Goal: Task Accomplishment & Management: Use online tool/utility

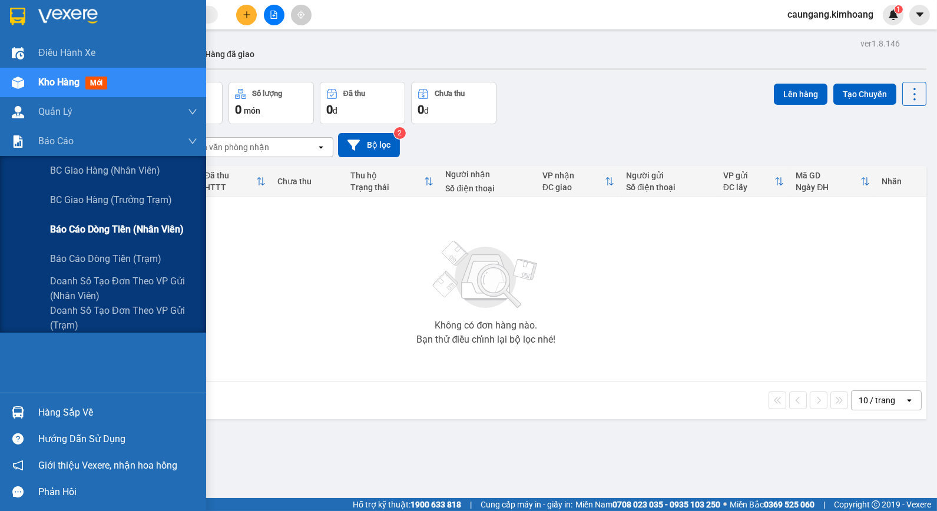
click at [78, 223] on span "Báo cáo dòng tiền (nhân viên)" at bounding box center [117, 229] width 134 height 15
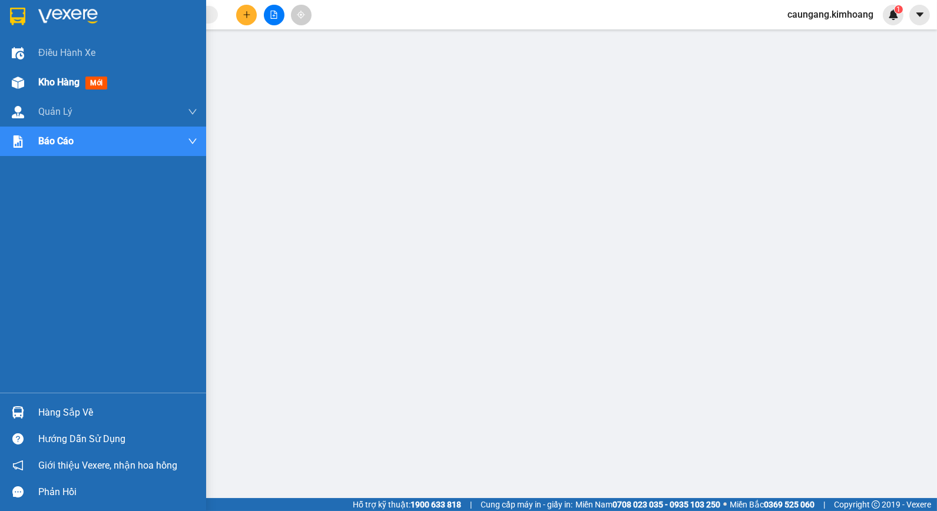
click at [45, 86] on span "Kho hàng" at bounding box center [58, 82] width 41 height 11
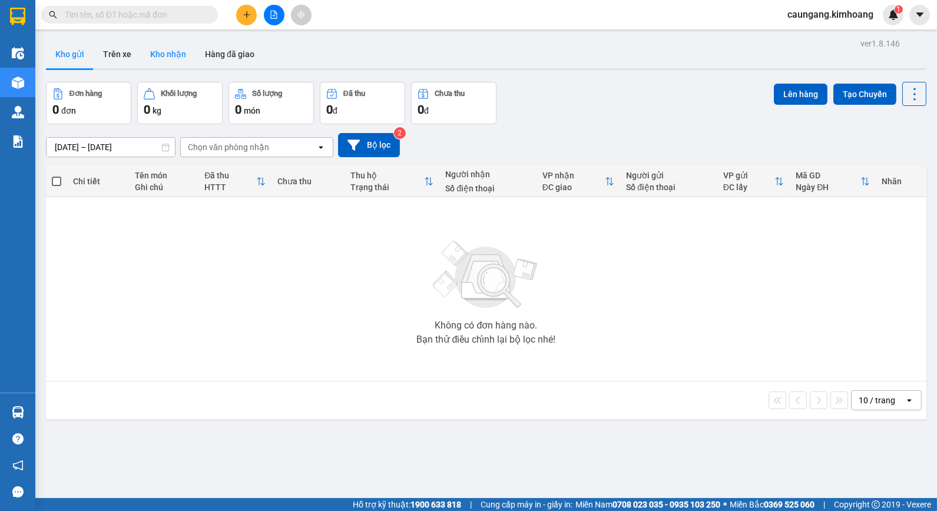
click at [157, 50] on button "Kho nhận" at bounding box center [168, 54] width 55 height 28
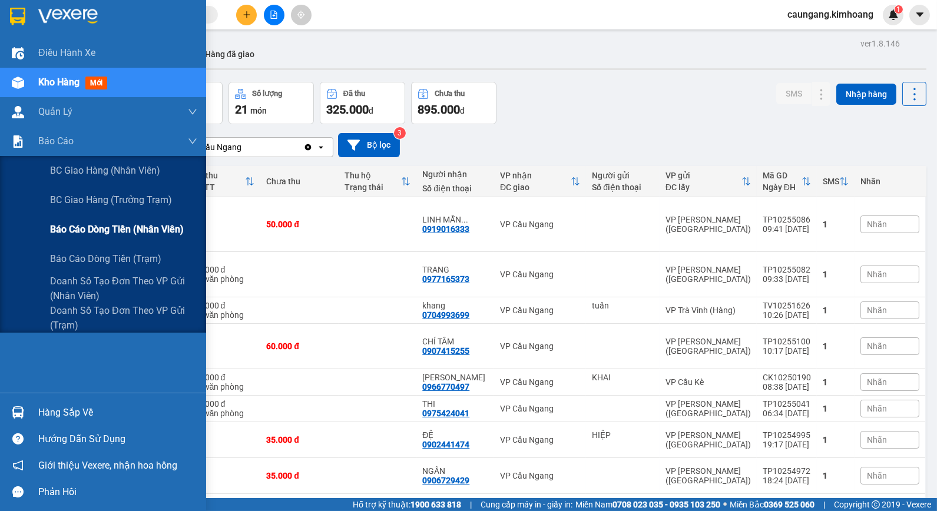
click at [83, 224] on span "Báo cáo dòng tiền (nhân viên)" at bounding box center [117, 229] width 134 height 15
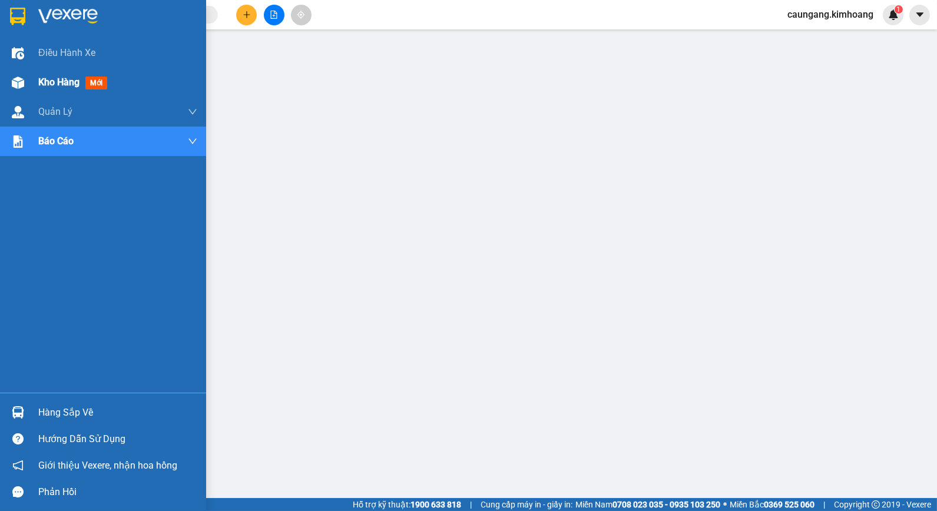
click at [45, 80] on span "Kho hàng" at bounding box center [58, 82] width 41 height 11
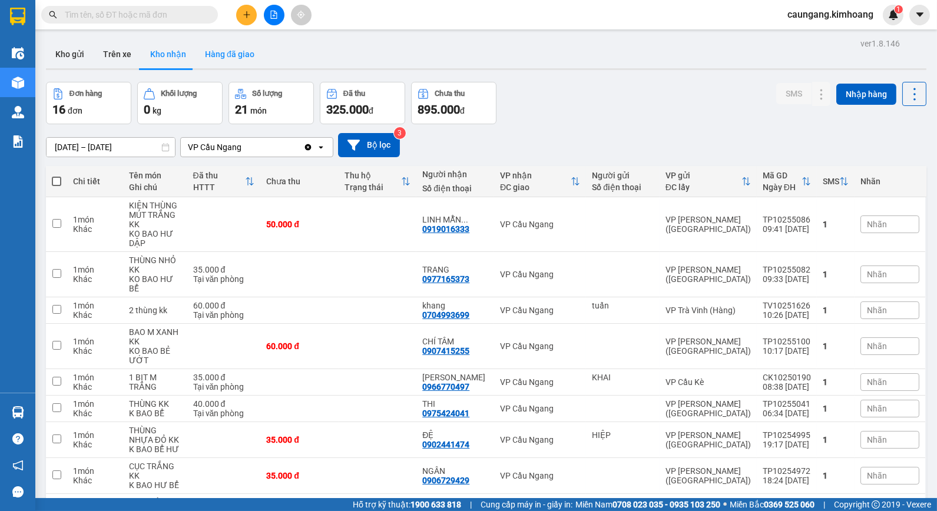
click at [227, 60] on button "Hàng đã giao" at bounding box center [230, 54] width 68 height 28
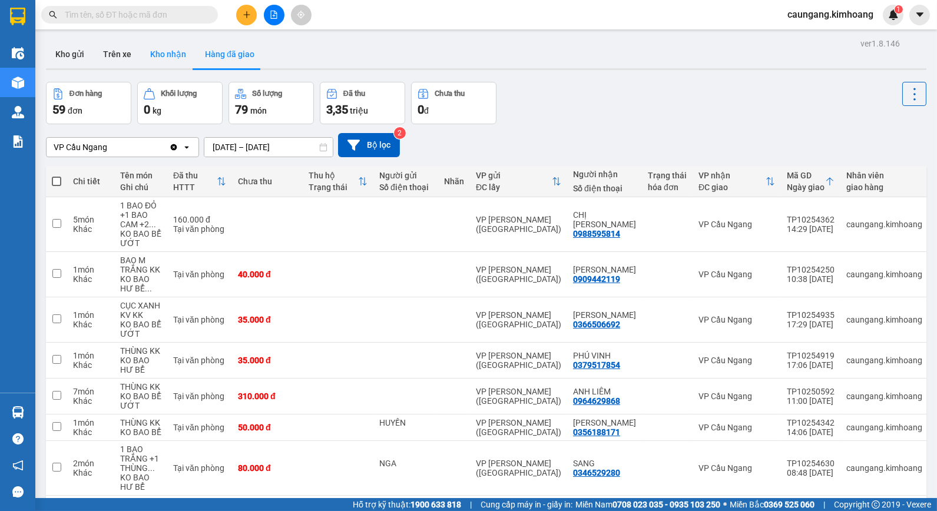
click at [163, 61] on button "Kho nhận" at bounding box center [168, 54] width 55 height 28
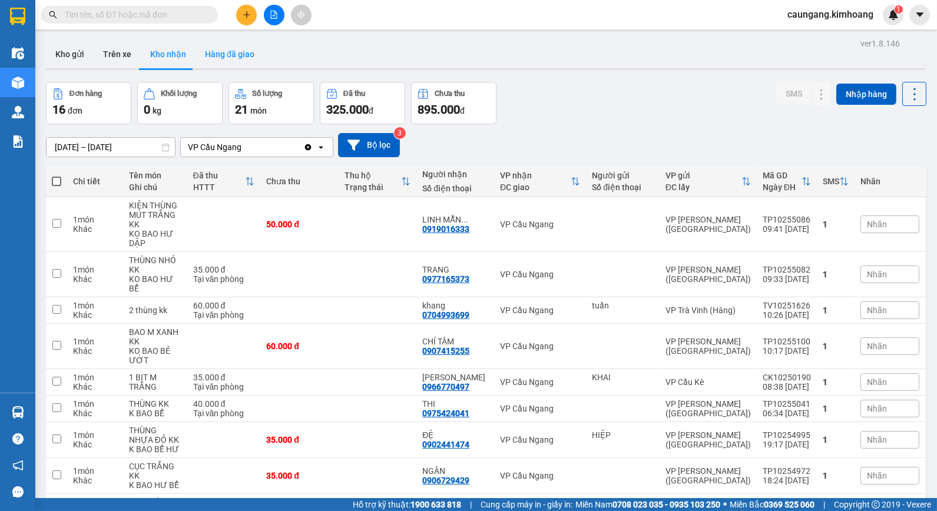
click at [234, 44] on button "Hàng đã giao" at bounding box center [230, 54] width 68 height 28
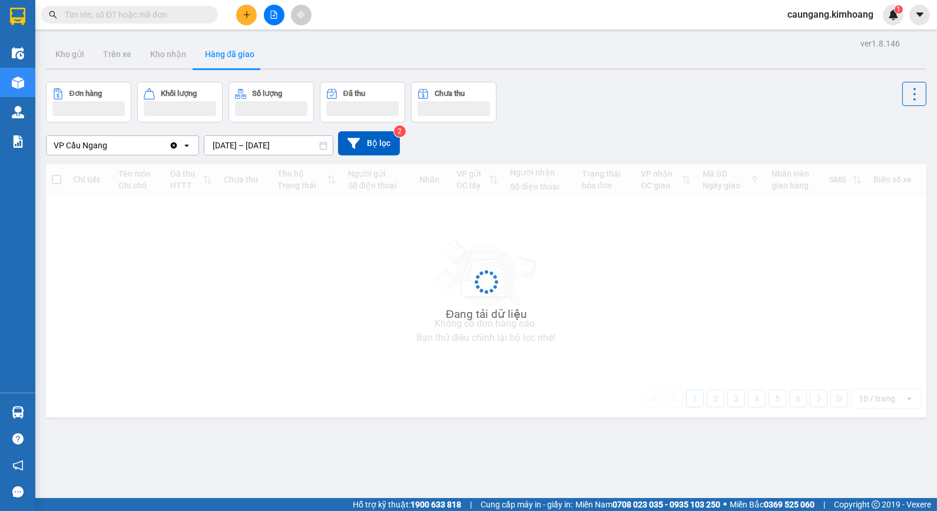
click at [179, 13] on input "text" at bounding box center [134, 14] width 139 height 13
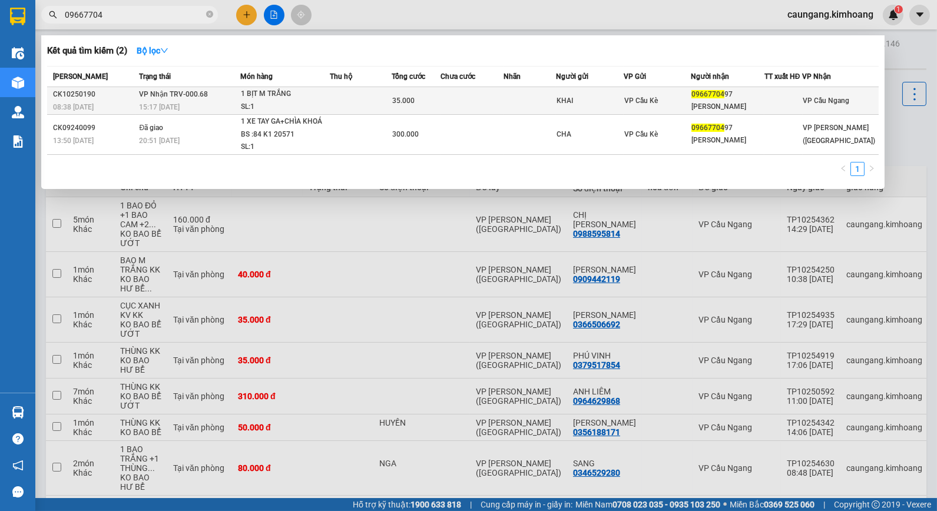
type input "09667704"
click at [350, 97] on td at bounding box center [361, 101] width 62 height 28
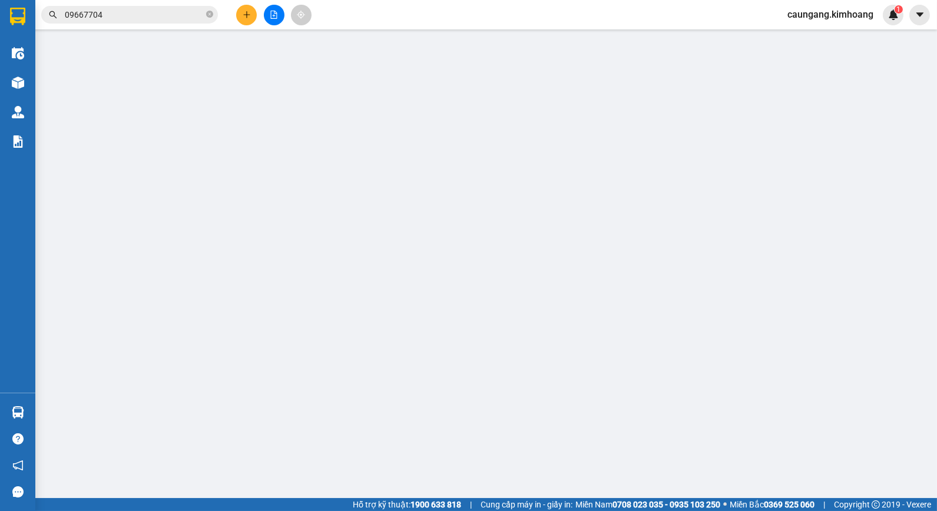
type input "KHAI"
type input "0966770497"
type input "[PERSON_NAME]"
type input "35.000"
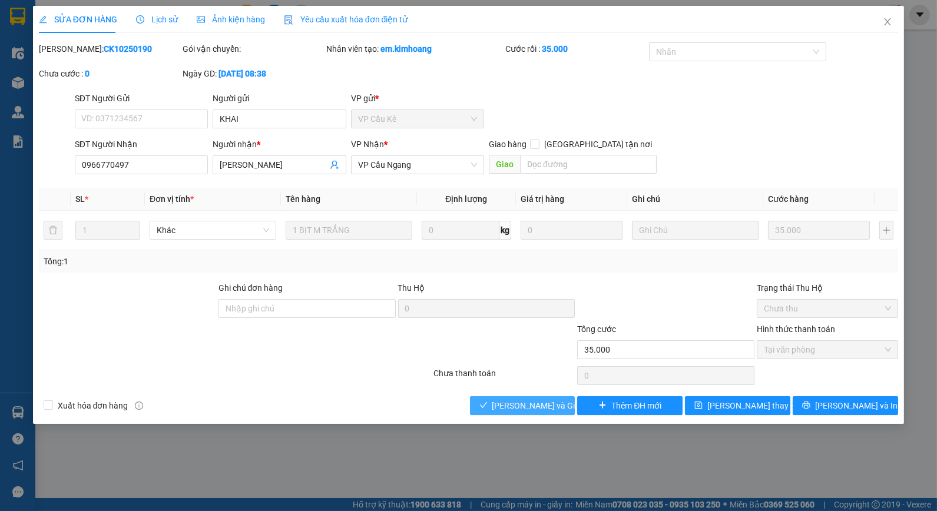
click at [543, 404] on span "[PERSON_NAME] và Giao hàng" at bounding box center [549, 405] width 113 height 13
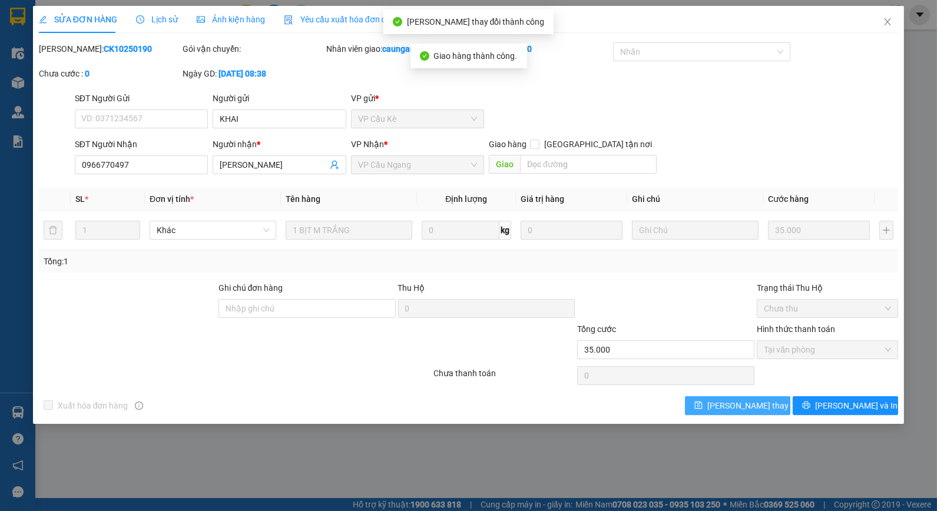
click at [756, 406] on span "[PERSON_NAME] thay đổi" at bounding box center [755, 405] width 94 height 13
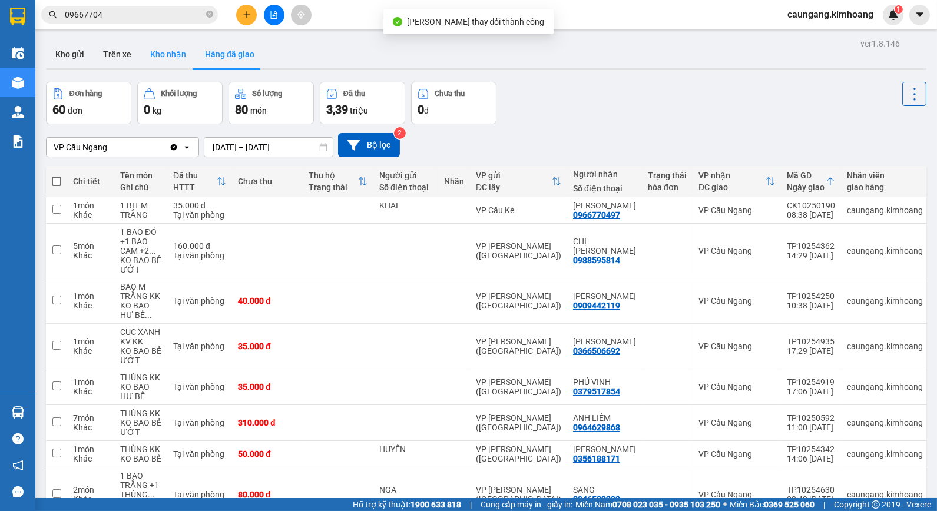
click at [160, 54] on button "Kho nhận" at bounding box center [168, 54] width 55 height 28
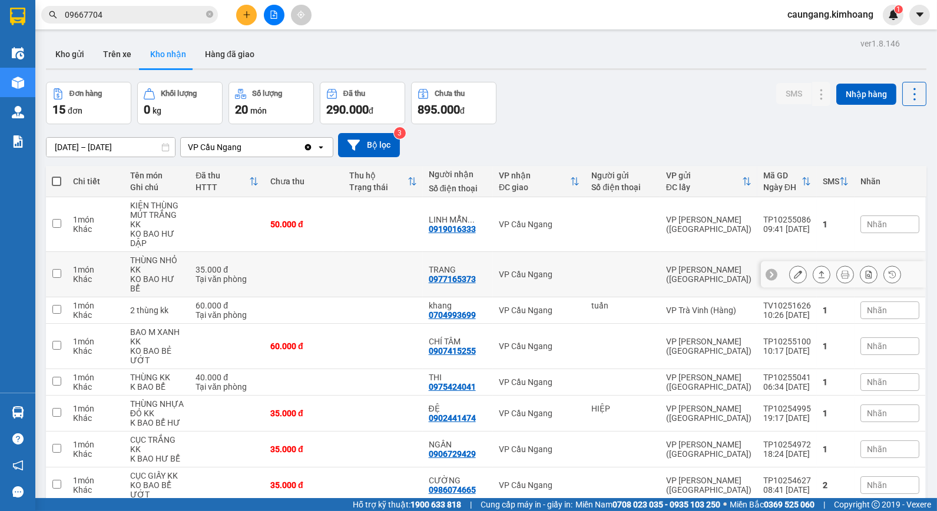
scroll to position [126, 0]
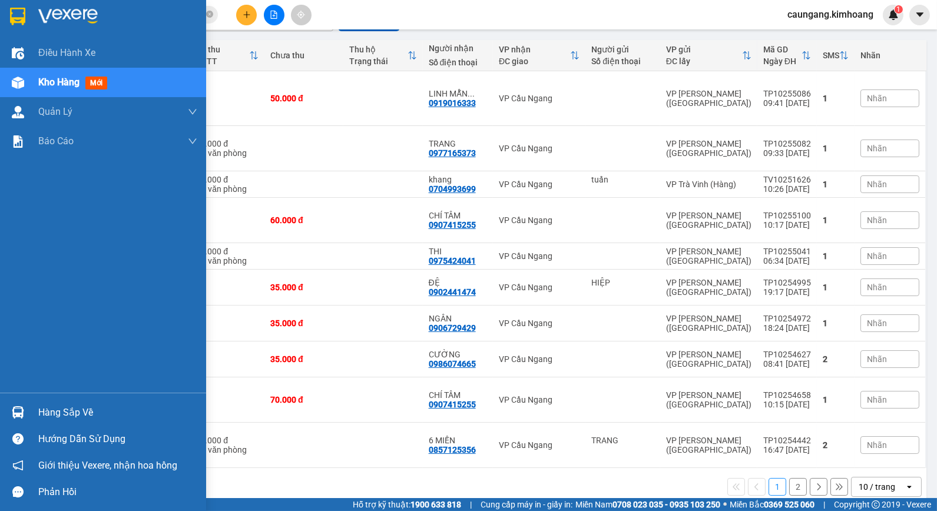
click at [61, 411] on div "Hàng sắp về" at bounding box center [117, 413] width 159 height 18
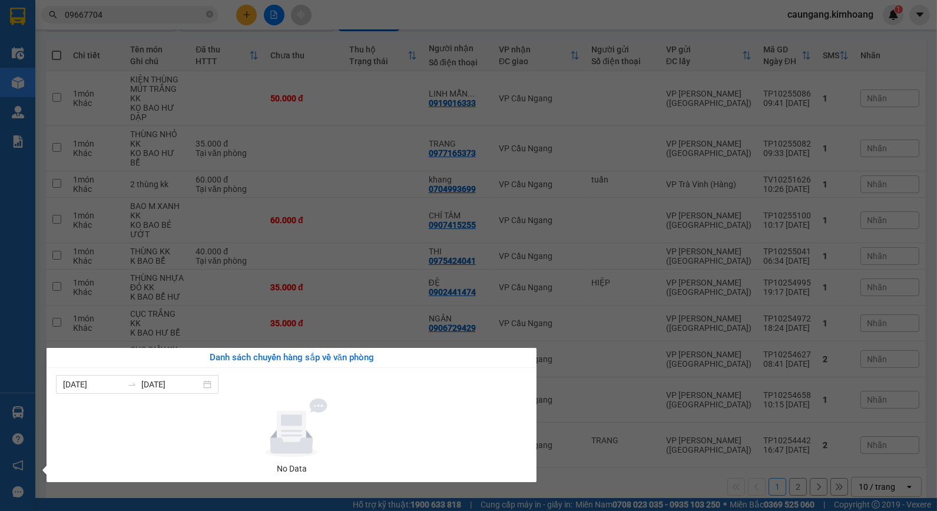
click at [643, 471] on section "Kết quả tìm kiếm ( 2 ) Bộ lọc Mã ĐH Trạng thái Món hàng Thu hộ Tổng cước Chưa c…" at bounding box center [468, 255] width 937 height 511
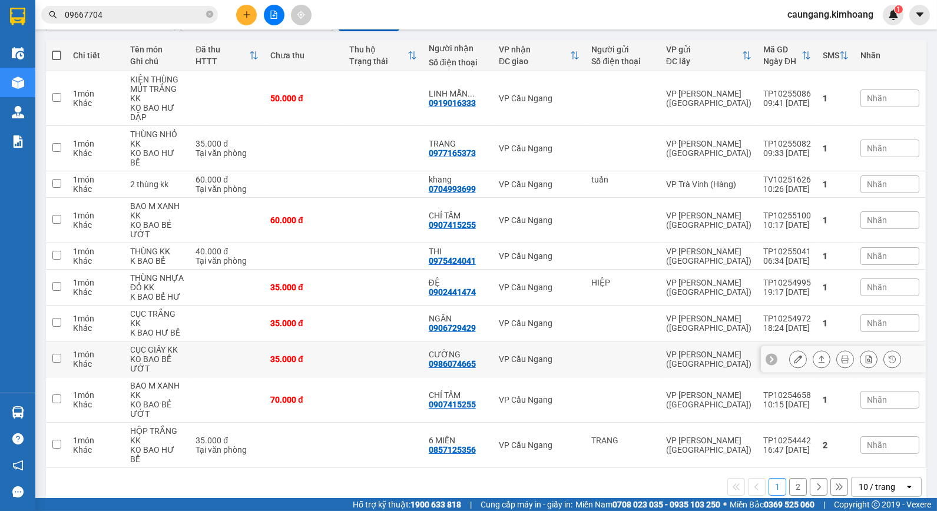
scroll to position [0, 0]
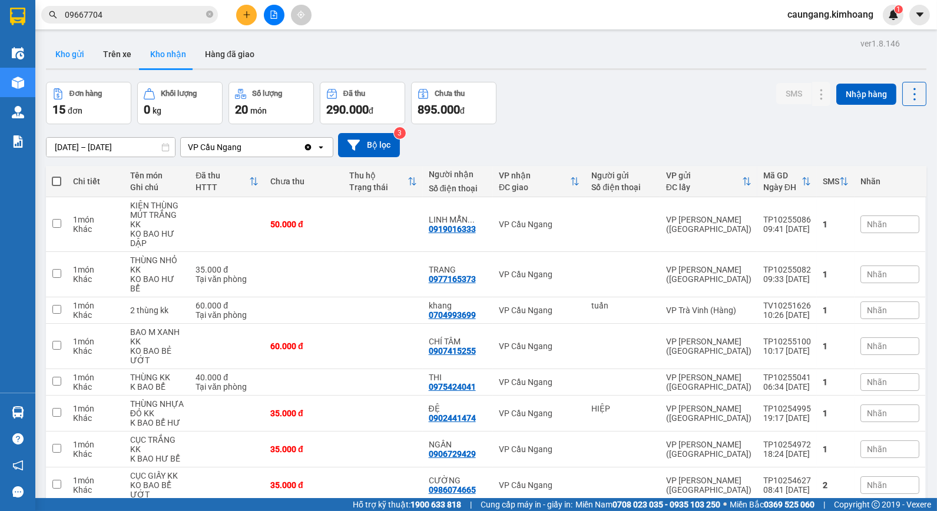
click at [59, 62] on button "Kho gửi" at bounding box center [70, 54] width 48 height 28
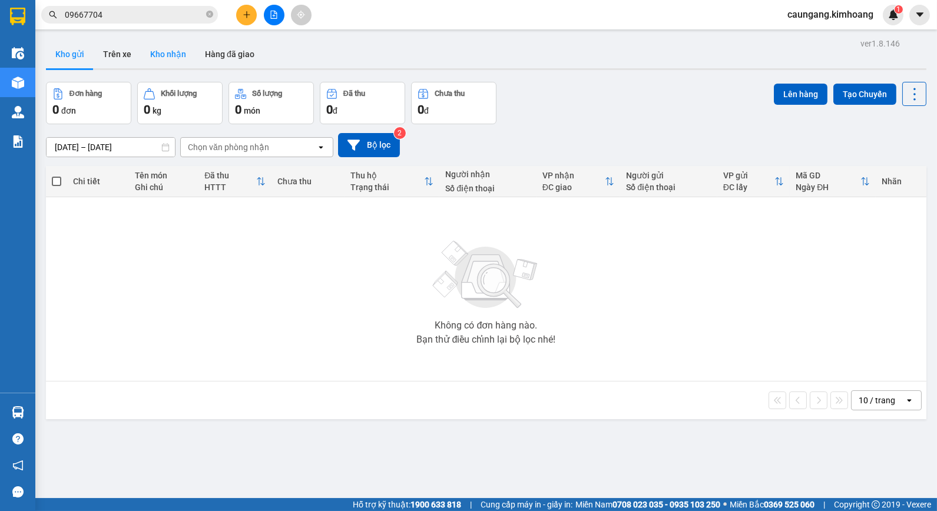
click at [157, 55] on button "Kho nhận" at bounding box center [168, 54] width 55 height 28
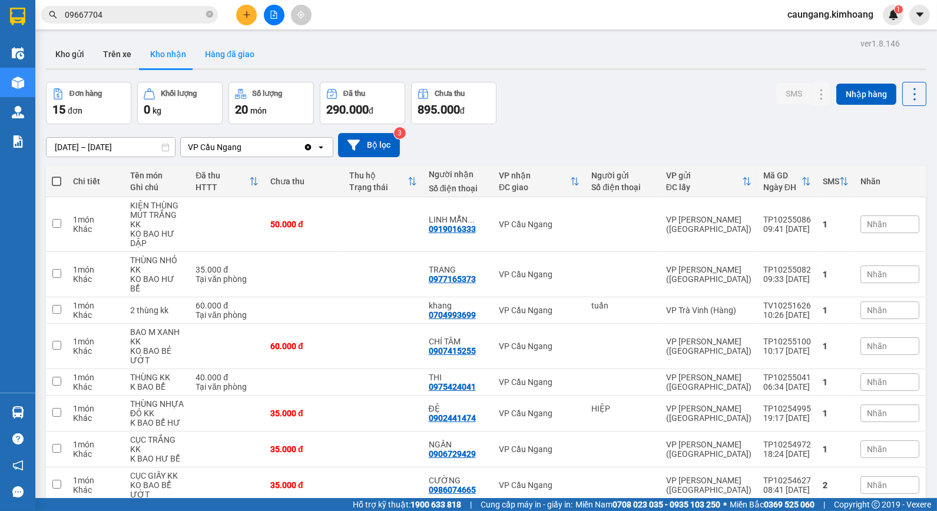
click at [216, 54] on button "Hàng đã giao" at bounding box center [230, 54] width 68 height 28
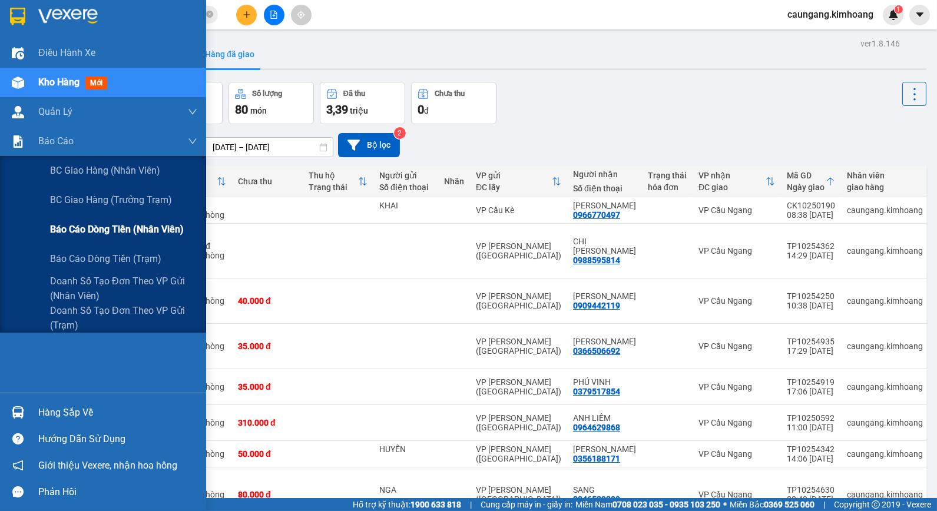
click at [90, 233] on span "Báo cáo dòng tiền (nhân viên)" at bounding box center [117, 229] width 134 height 15
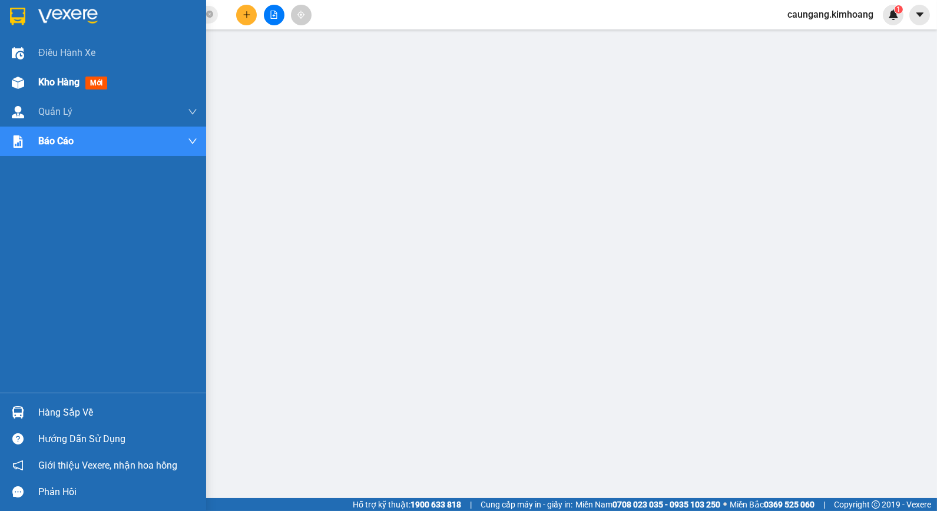
click at [50, 78] on span "Kho hàng" at bounding box center [58, 82] width 41 height 11
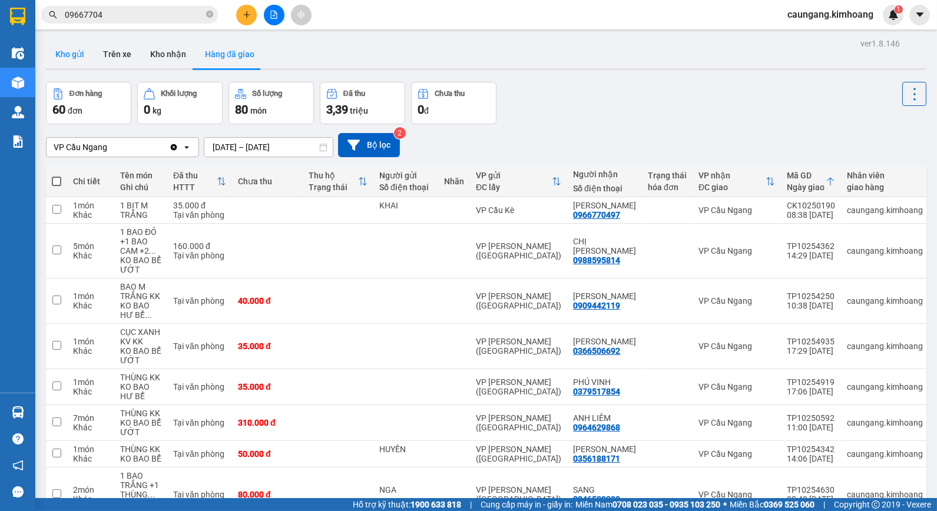
click at [71, 55] on button "Kho gửi" at bounding box center [70, 54] width 48 height 28
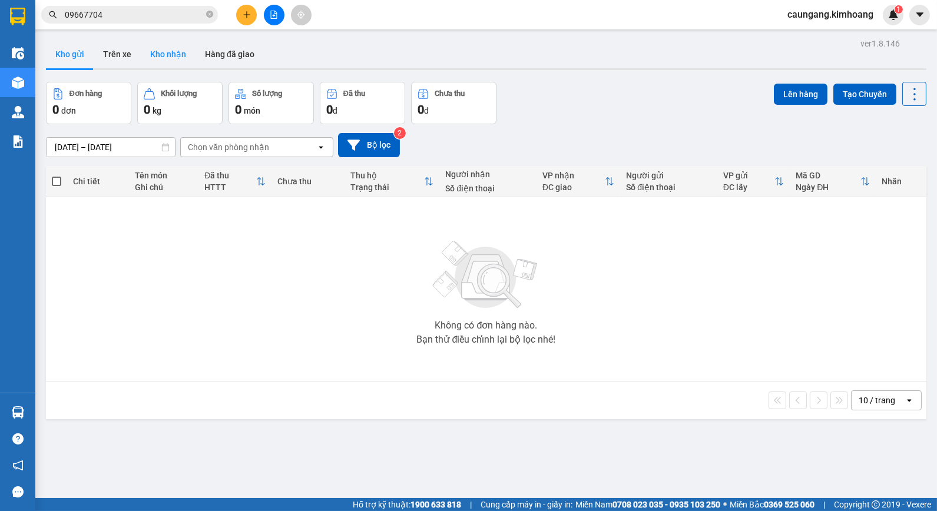
click at [168, 50] on button "Kho nhận" at bounding box center [168, 54] width 55 height 28
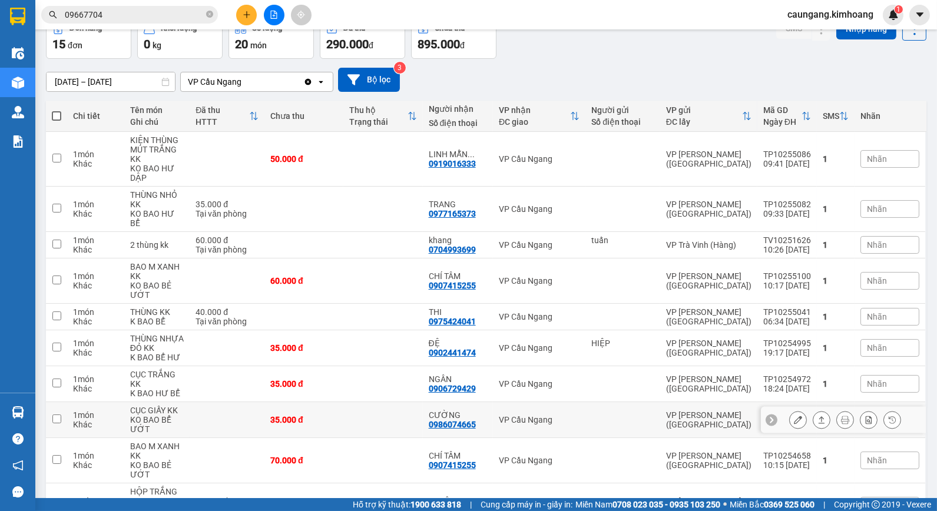
scroll to position [126, 0]
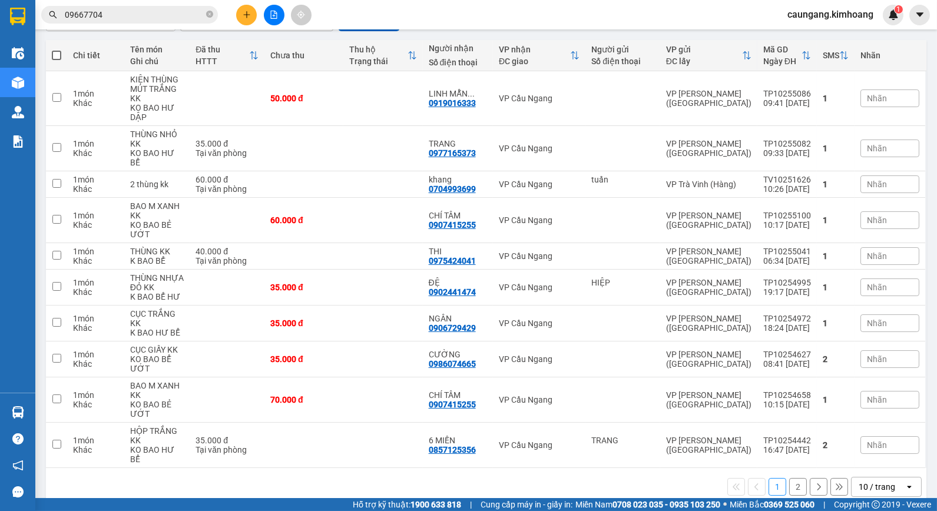
click at [789, 478] on button "2" at bounding box center [798, 487] width 18 height 18
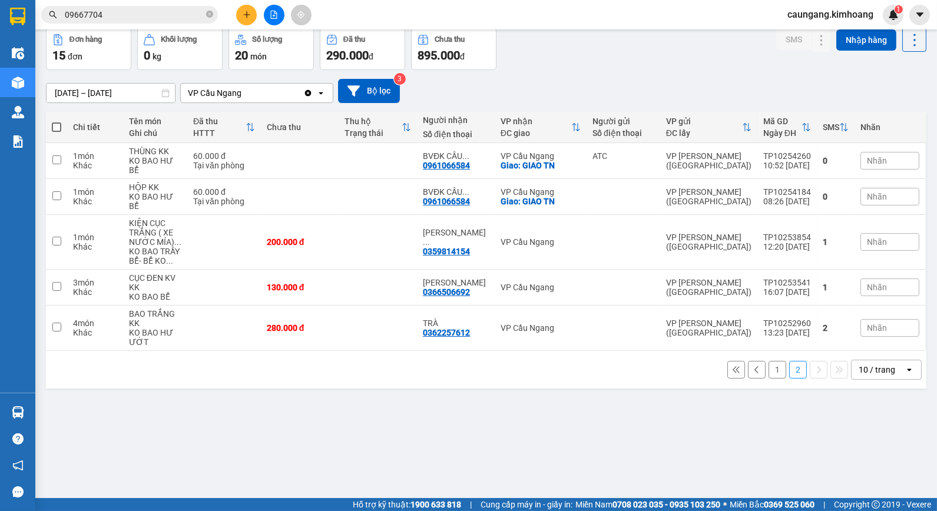
scroll to position [0, 0]
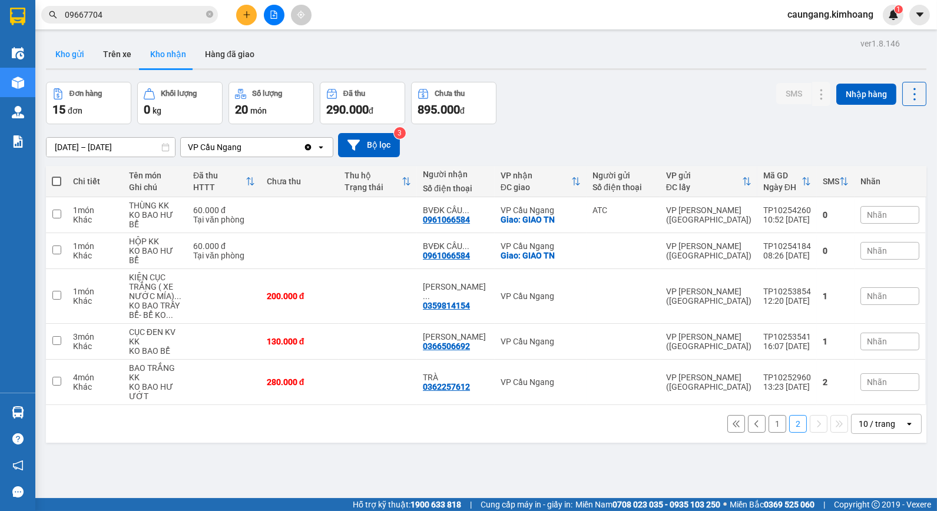
click at [71, 49] on button "Kho gửi" at bounding box center [70, 54] width 48 height 28
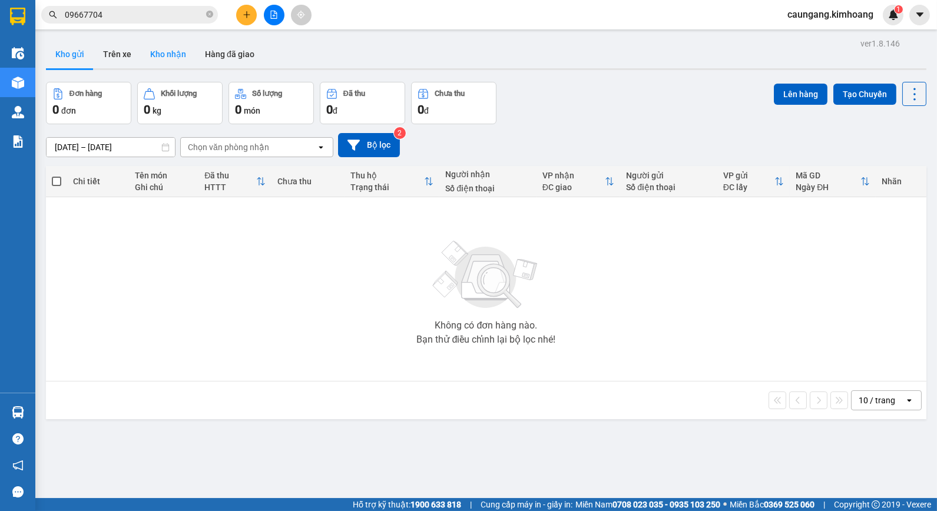
click at [154, 48] on button "Kho nhận" at bounding box center [168, 54] width 55 height 28
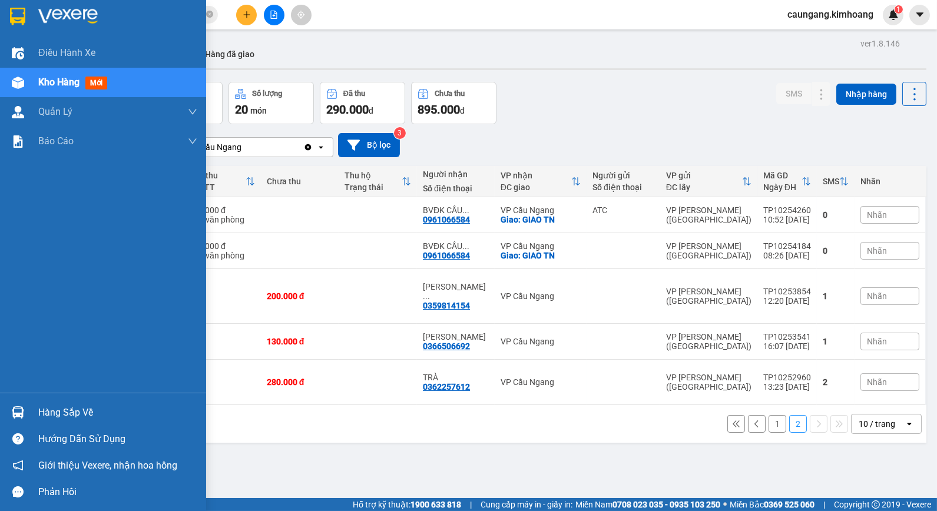
click at [37, 409] on div "Hàng sắp về" at bounding box center [103, 412] width 206 height 27
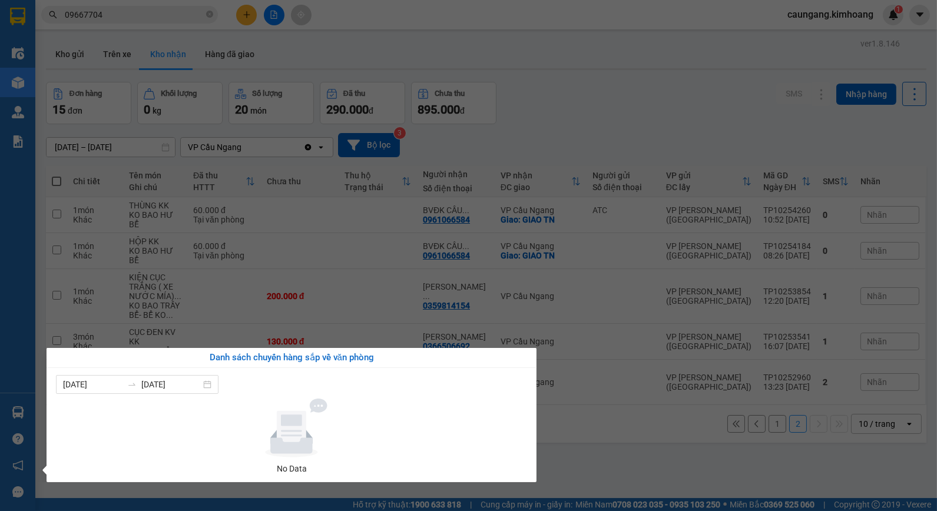
click at [616, 442] on section "Kết quả tìm kiếm ( 2 ) Bộ lọc Mã ĐH Trạng thái Món hàng Thu hộ Tổng cước Chưa c…" at bounding box center [468, 255] width 937 height 511
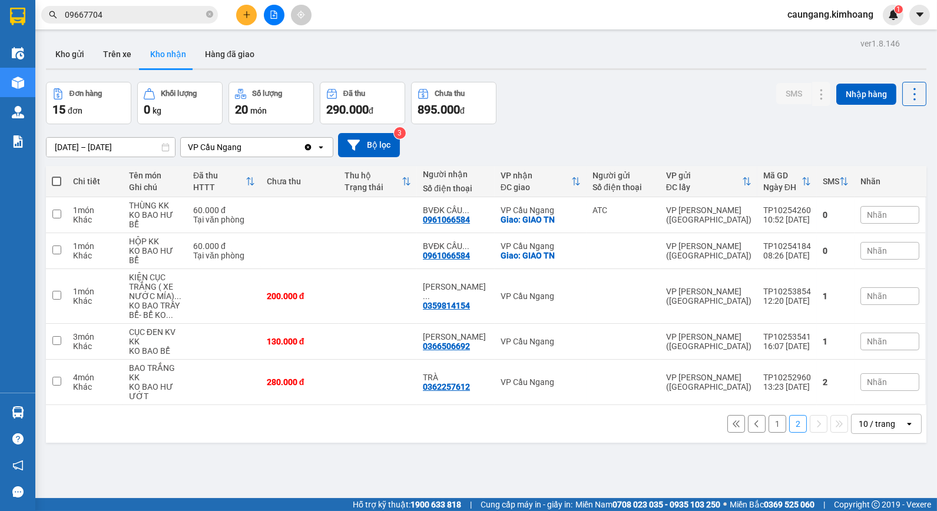
click at [769, 415] on button "1" at bounding box center [778, 424] width 18 height 18
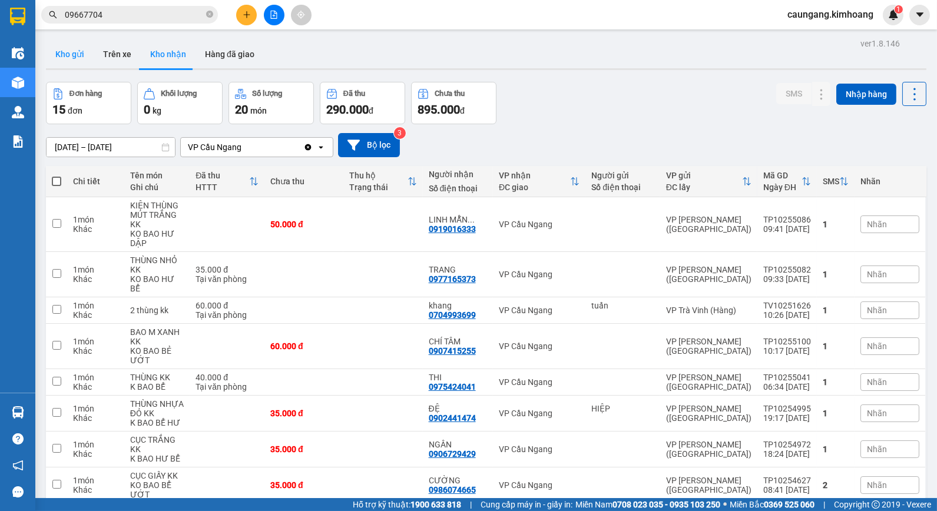
click at [64, 46] on button "Kho gửi" at bounding box center [70, 54] width 48 height 28
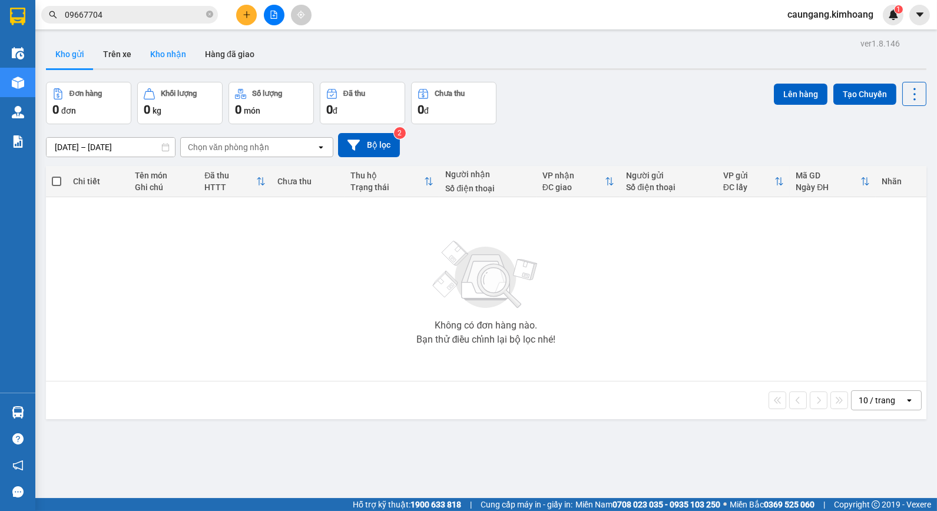
click at [175, 61] on button "Kho nhận" at bounding box center [168, 54] width 55 height 28
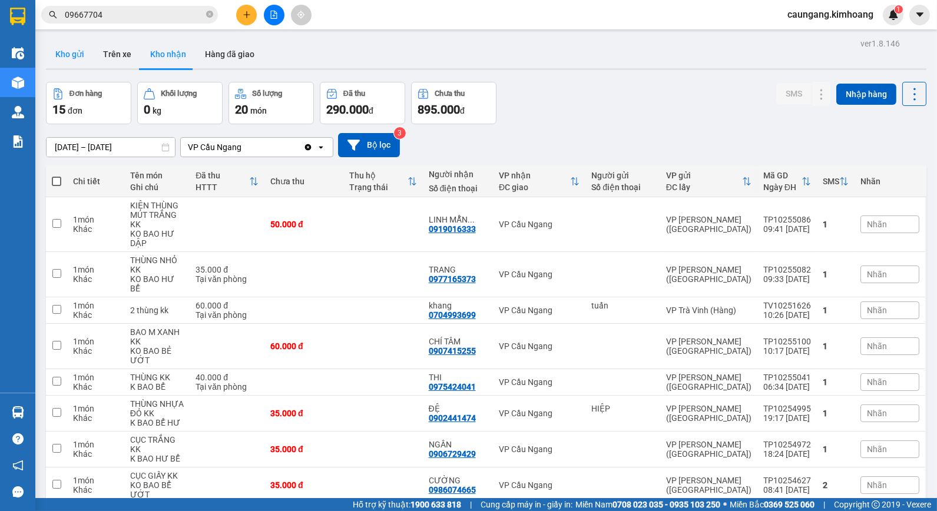
click at [68, 60] on button "Kho gửi" at bounding box center [70, 54] width 48 height 28
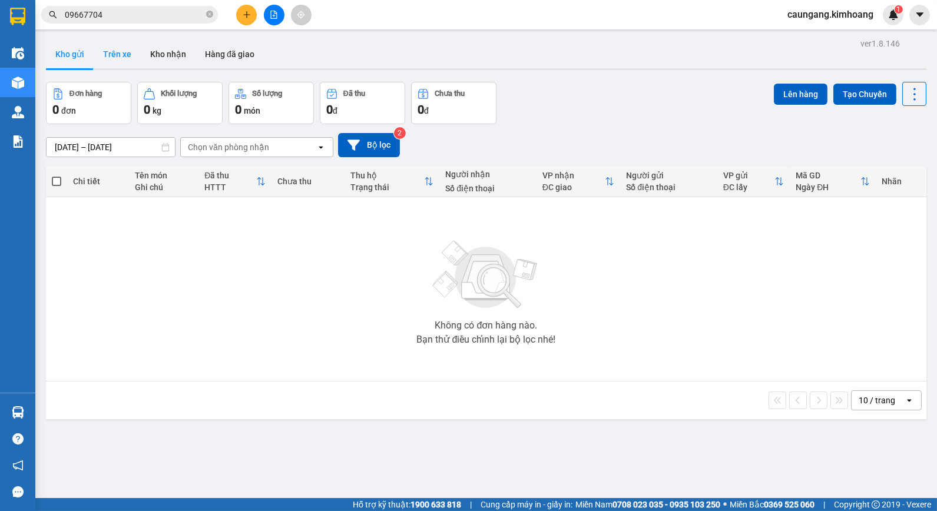
click at [121, 57] on button "Trên xe" at bounding box center [117, 54] width 47 height 28
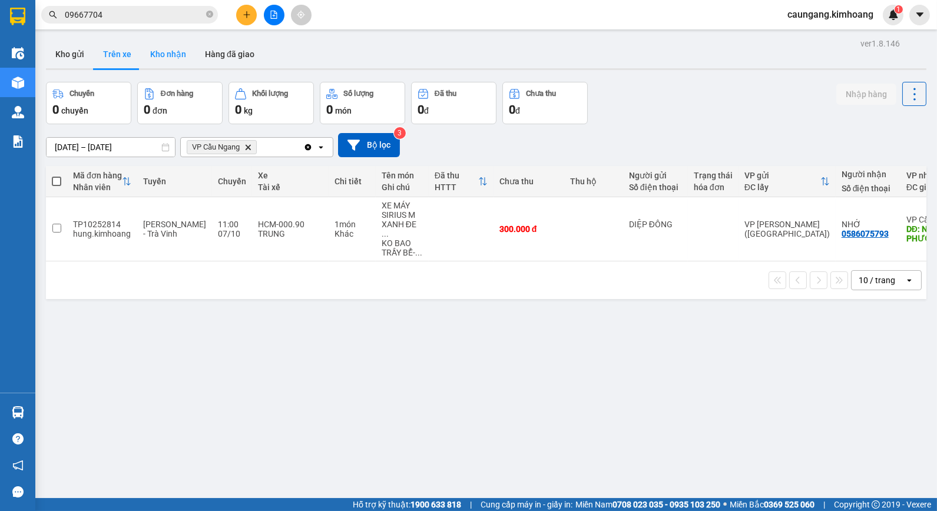
click at [175, 61] on button "Kho nhận" at bounding box center [168, 54] width 55 height 28
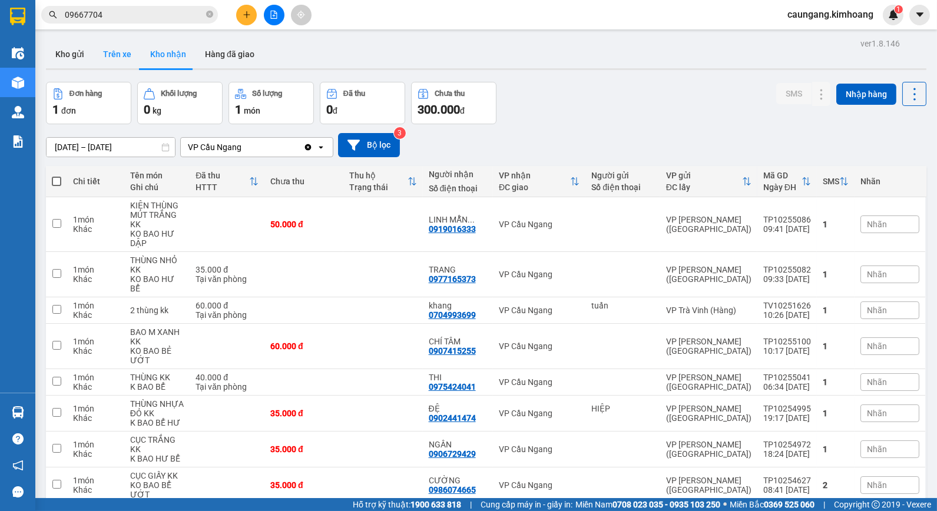
click at [109, 51] on button "Trên xe" at bounding box center [117, 54] width 47 height 28
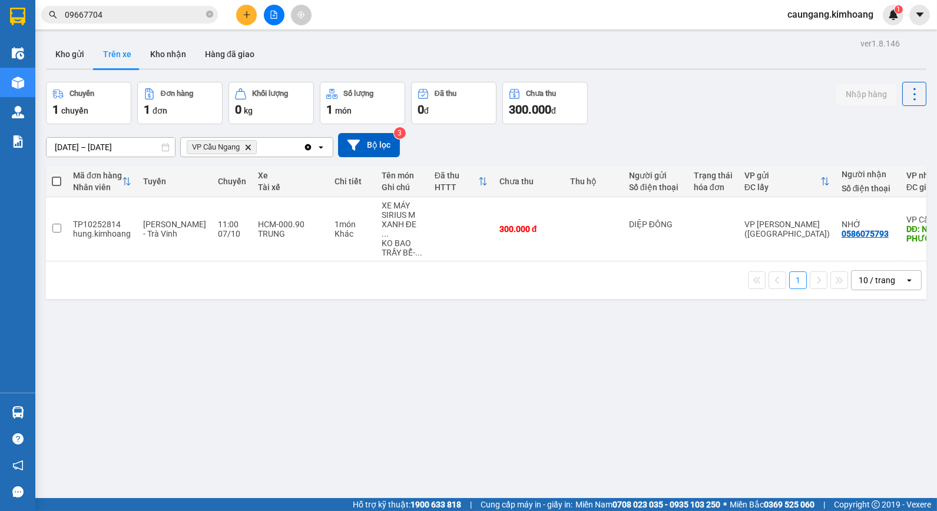
click at [248, 147] on icon "Delete" at bounding box center [247, 147] width 7 height 7
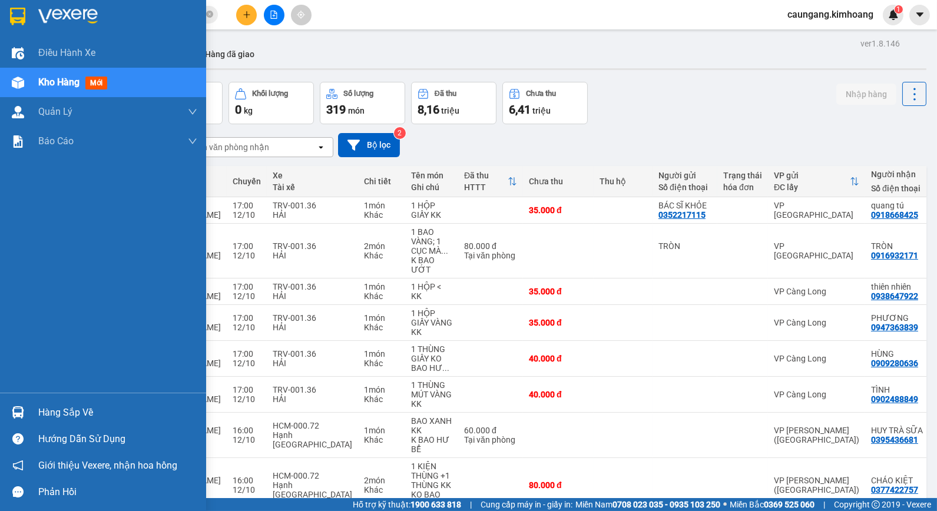
click at [50, 418] on div "Hàng sắp về" at bounding box center [117, 413] width 159 height 18
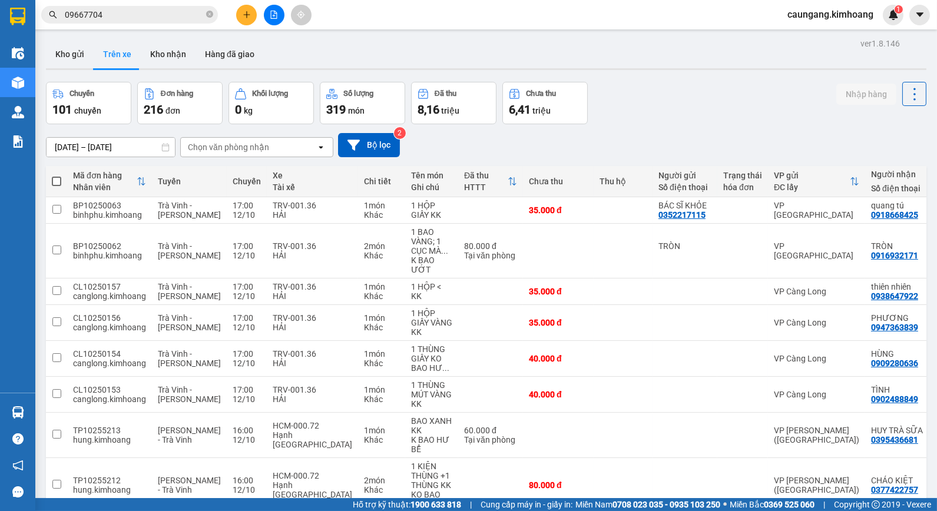
click at [654, 119] on section "Kết quả tìm kiếm ( 2 ) Bộ lọc Mã ĐH Trạng thái Món hàng Thu hộ Tổng cước Chưa c…" at bounding box center [468, 255] width 937 height 511
click at [180, 57] on button "Kho nhận" at bounding box center [168, 54] width 55 height 28
type input "[DATE] – [DATE]"
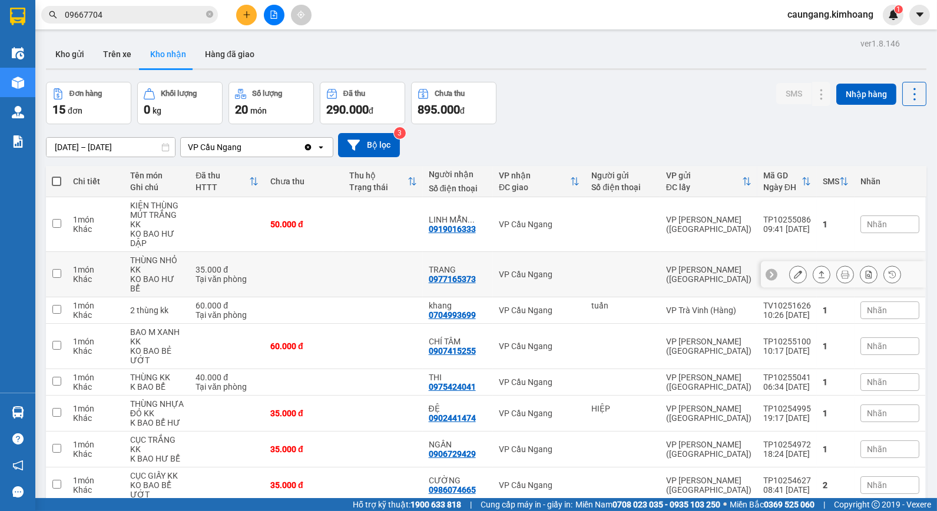
scroll to position [126, 0]
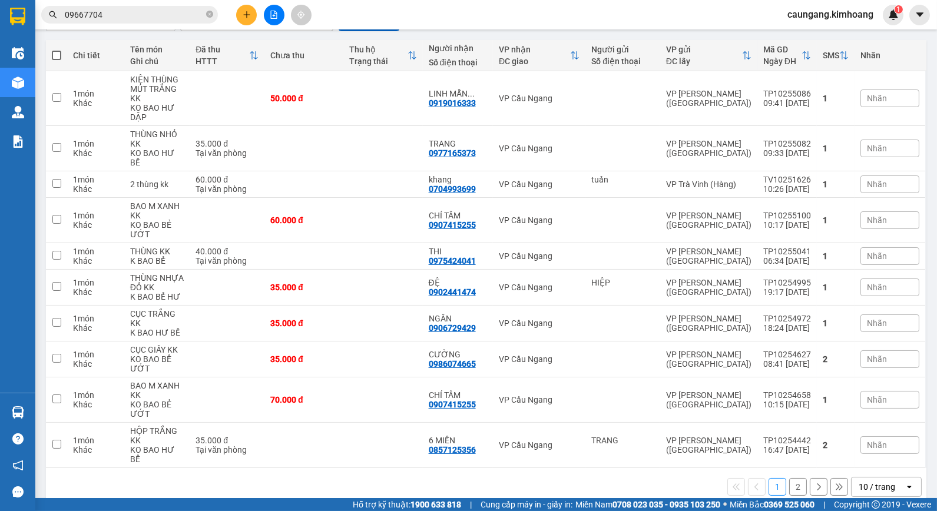
click at [789, 478] on button "2" at bounding box center [798, 487] width 18 height 18
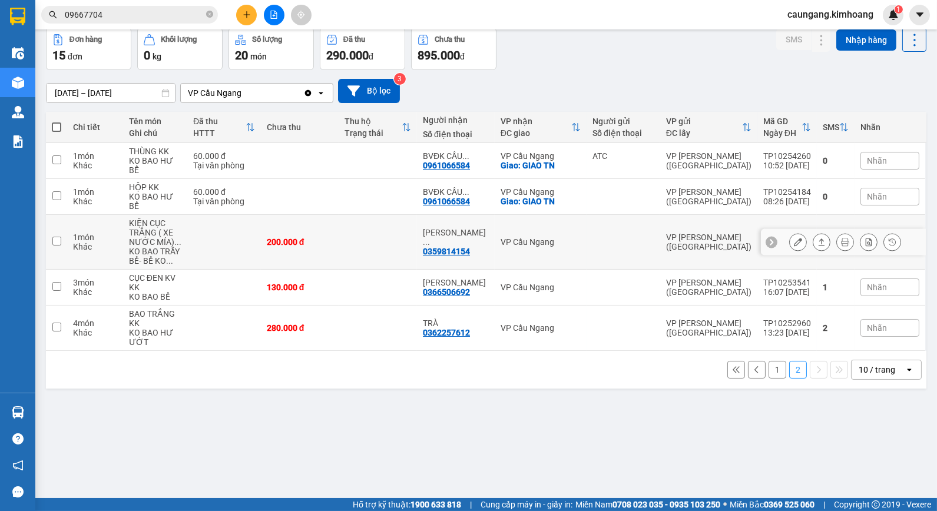
scroll to position [0, 0]
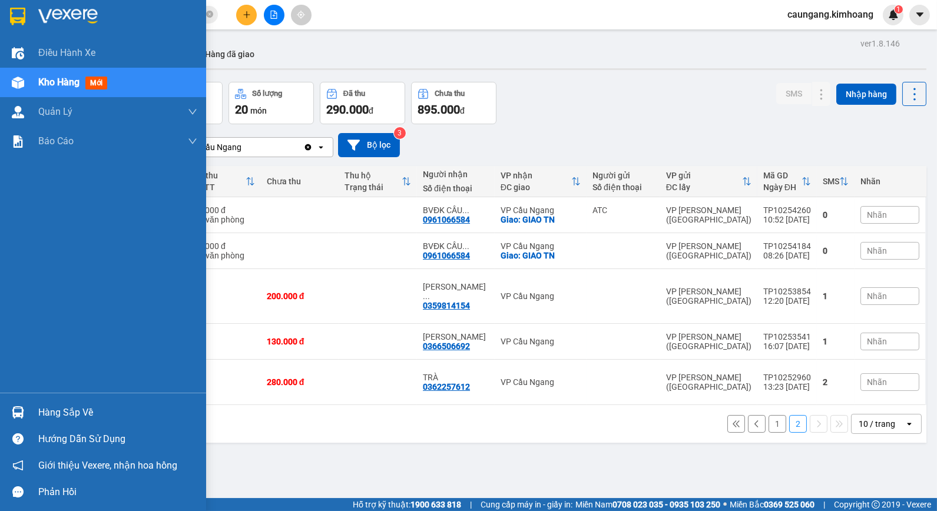
click at [51, 410] on div "Hàng sắp về" at bounding box center [117, 413] width 159 height 18
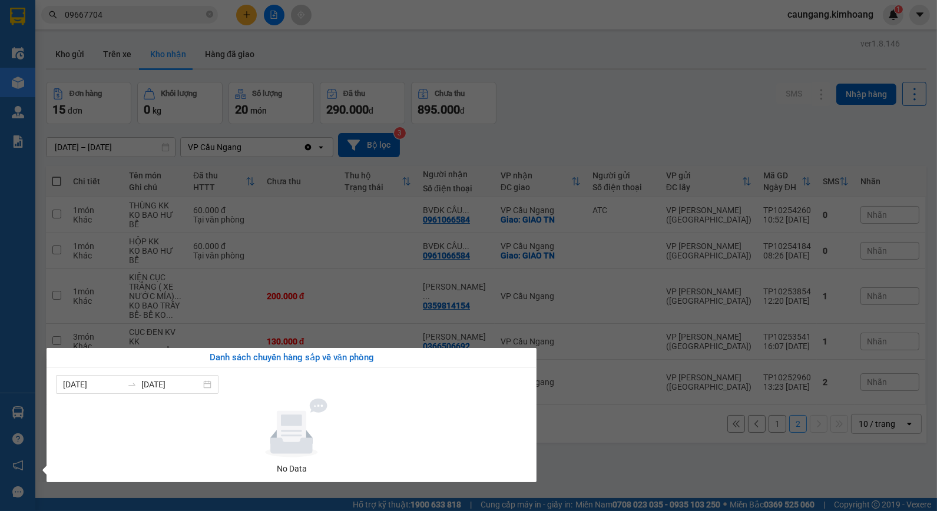
click at [602, 440] on section "Kết quả tìm kiếm ( 2 ) Bộ lọc Mã ĐH Trạng thái Món hàng Thu hộ Tổng cước Chưa c…" at bounding box center [468, 255] width 937 height 511
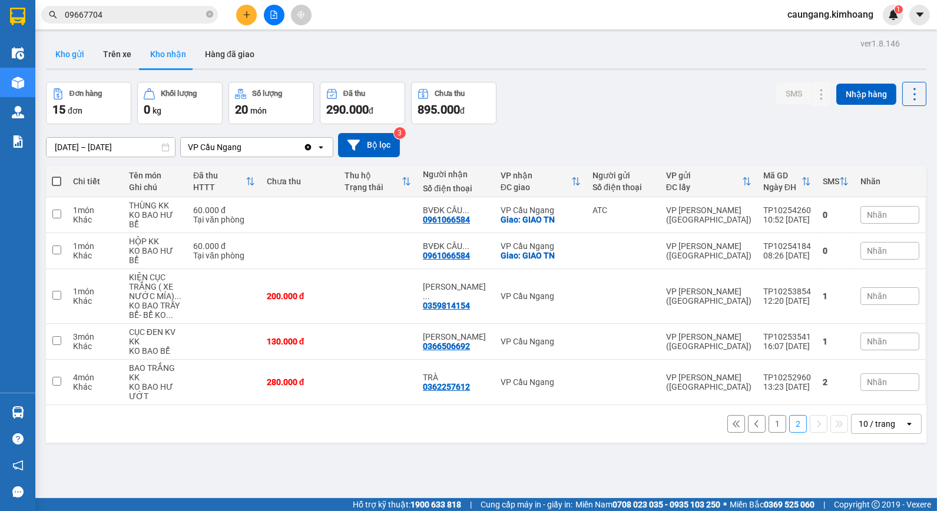
click at [74, 50] on button "Kho gửi" at bounding box center [70, 54] width 48 height 28
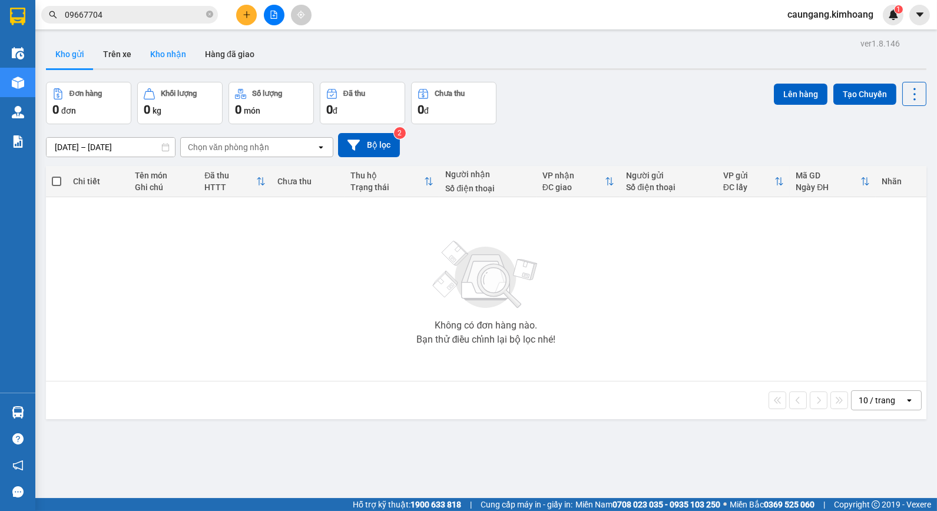
click at [160, 56] on button "Kho nhận" at bounding box center [168, 54] width 55 height 28
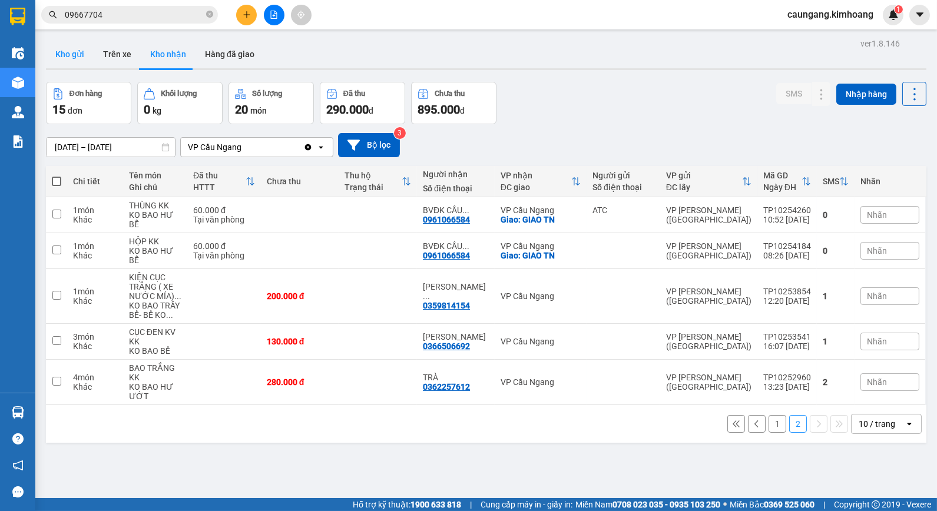
click at [80, 60] on button "Kho gửi" at bounding box center [70, 54] width 48 height 28
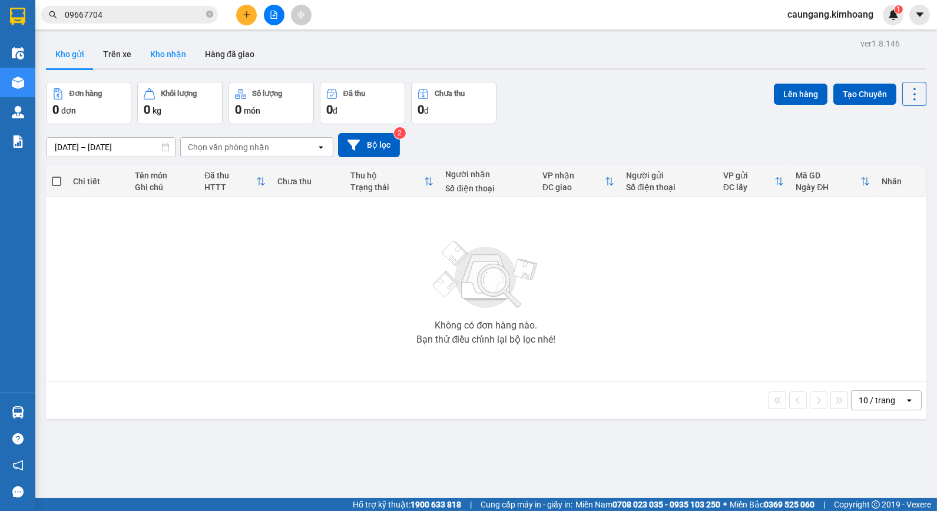
click at [167, 57] on button "Kho nhận" at bounding box center [168, 54] width 55 height 28
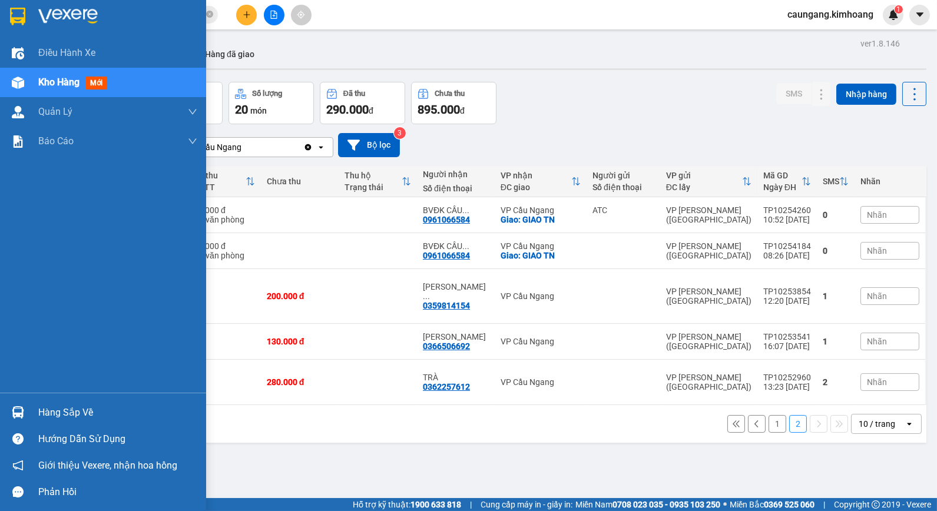
click at [45, 411] on div "Hàng sắp về" at bounding box center [117, 413] width 159 height 18
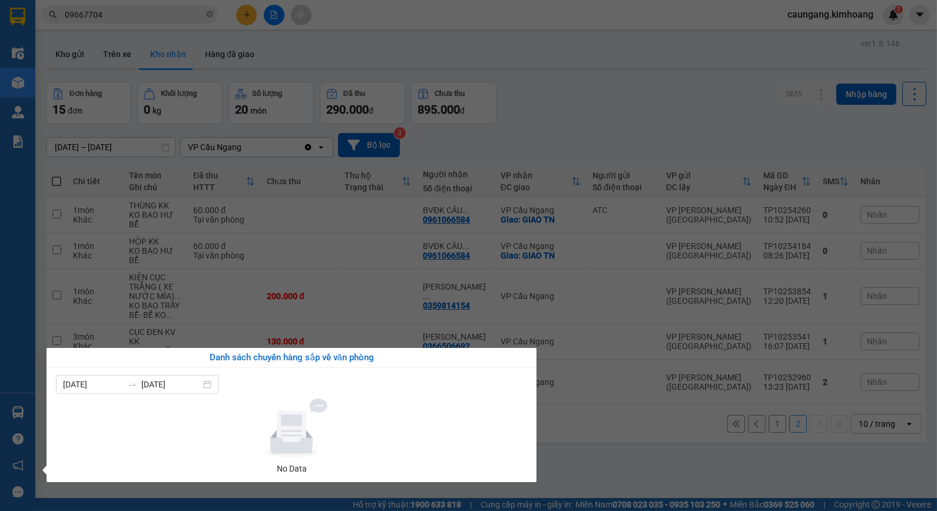
click at [591, 438] on section "Kết quả tìm kiếm ( 2 ) Bộ lọc Mã ĐH Trạng thái Món hàng Thu hộ Tổng cước Chưa c…" at bounding box center [468, 255] width 937 height 511
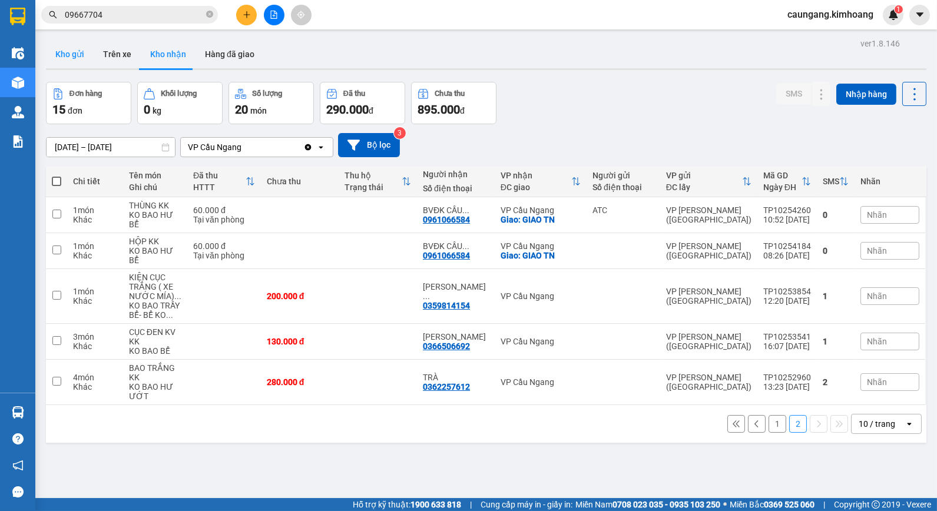
click at [67, 51] on button "Kho gửi" at bounding box center [70, 54] width 48 height 28
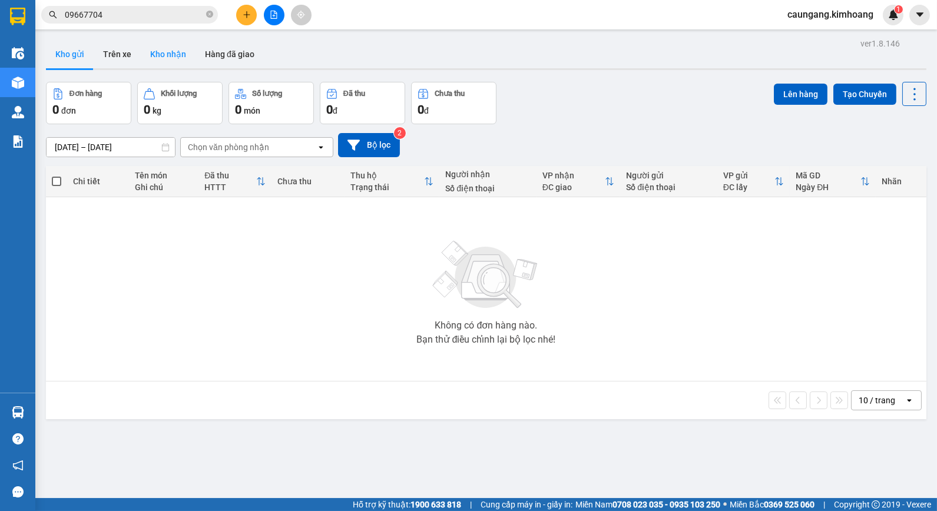
click at [166, 53] on button "Kho nhận" at bounding box center [168, 54] width 55 height 28
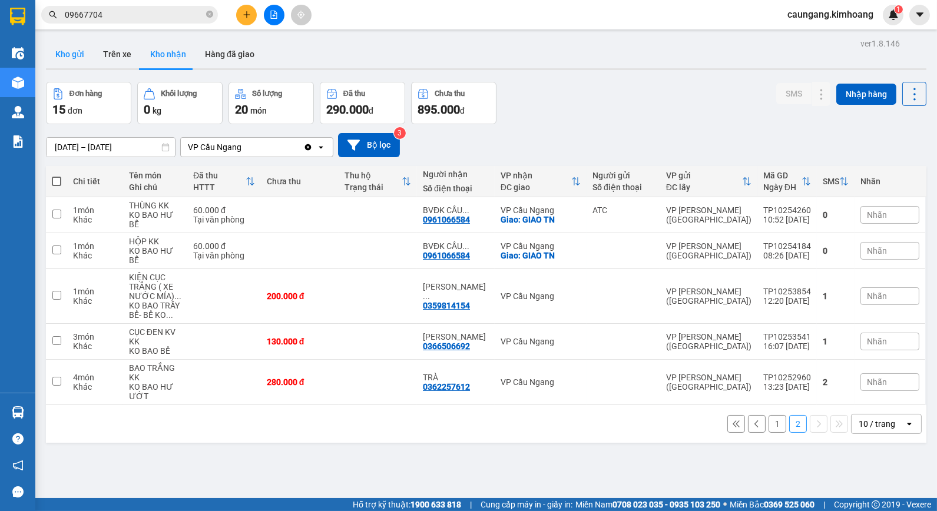
click at [87, 57] on button "Kho gửi" at bounding box center [70, 54] width 48 height 28
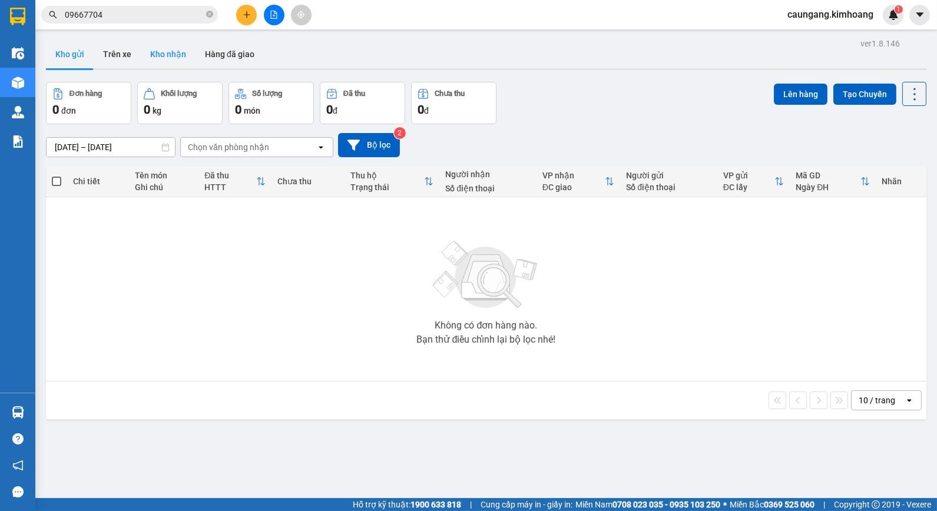
click at [162, 61] on button "Kho nhận" at bounding box center [168, 54] width 55 height 28
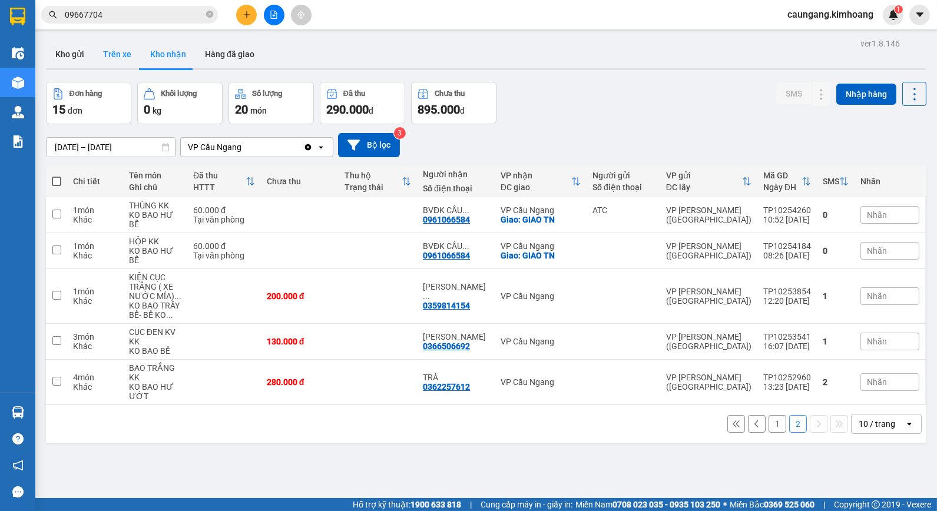
click at [120, 60] on button "Trên xe" at bounding box center [117, 54] width 47 height 28
type input "[DATE] – [DATE]"
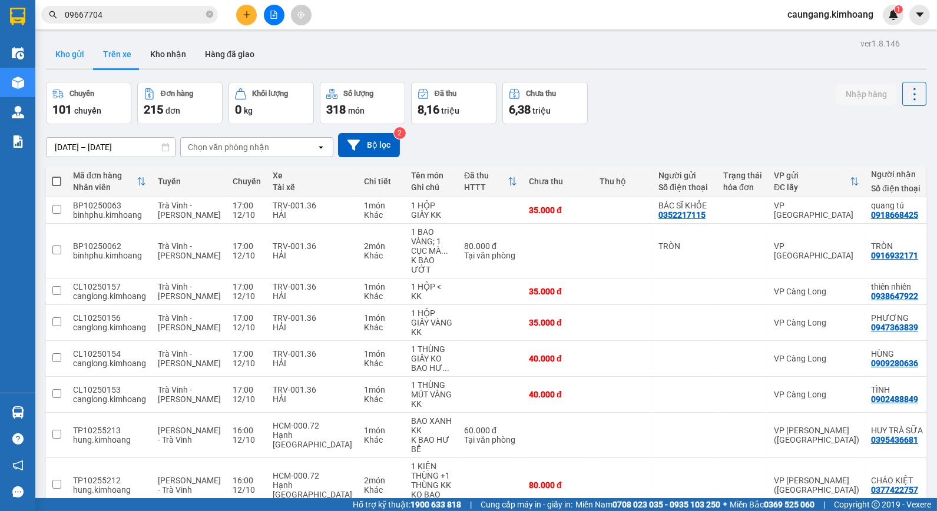
click at [75, 54] on button "Kho gửi" at bounding box center [70, 54] width 48 height 28
